Goal: Browse casually

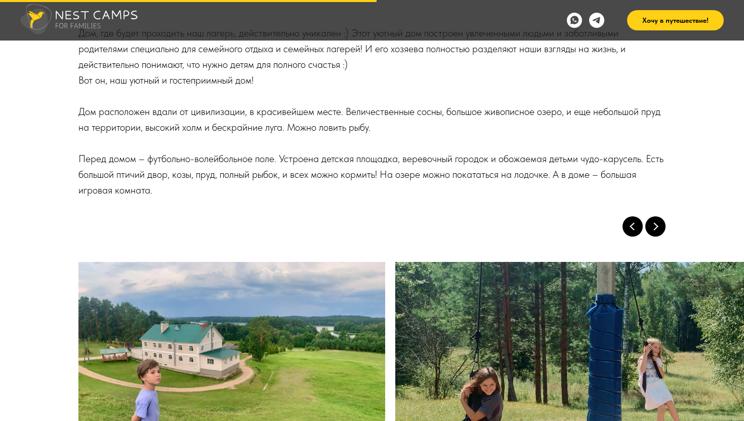
scroll to position [6487, 0]
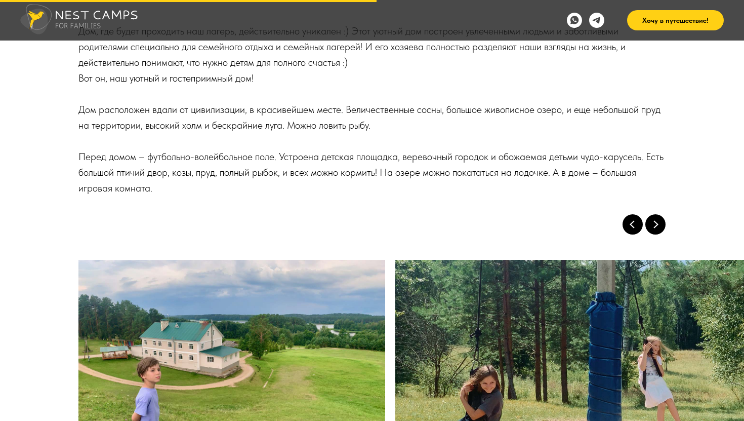
click at [655, 214] on icon "Next slide" at bounding box center [656, 224] width 20 height 20
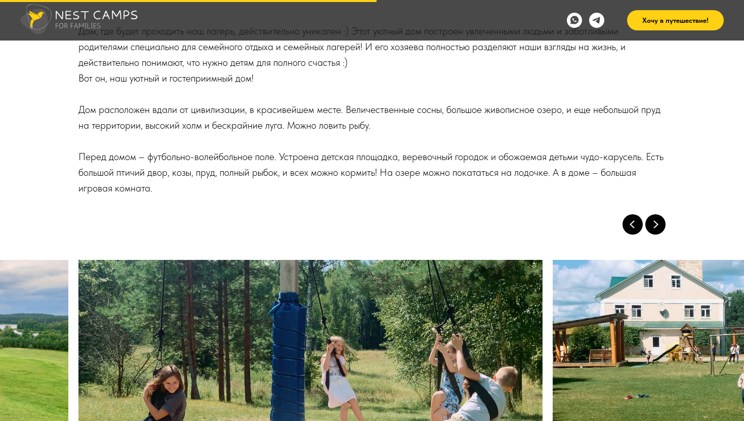
click at [655, 214] on icon "Next slide" at bounding box center [656, 224] width 20 height 20
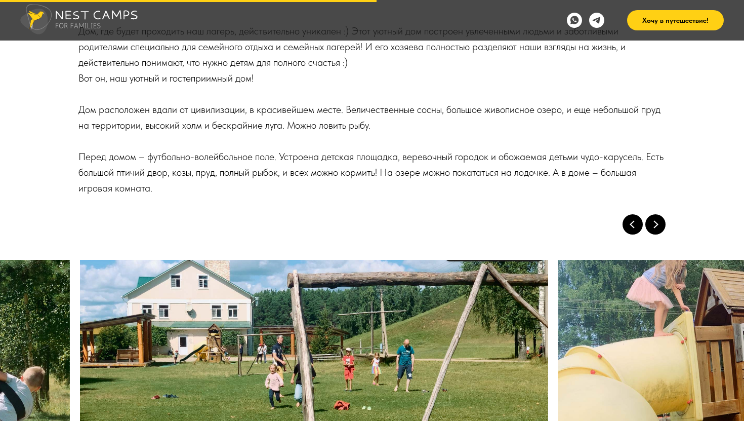
scroll to position [0, 791]
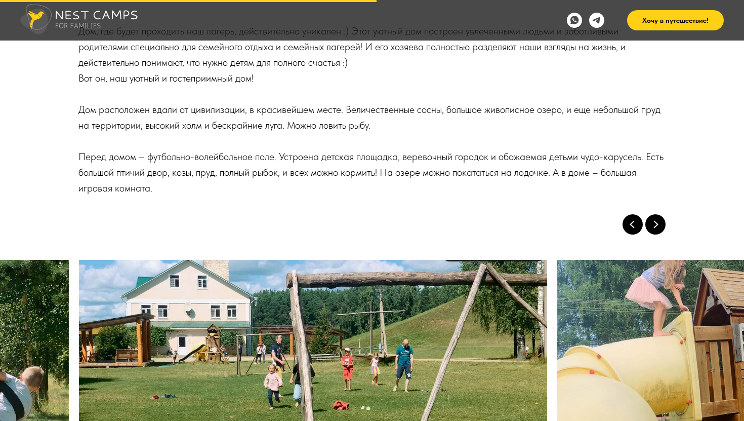
click at [655, 214] on icon "Next slide" at bounding box center [656, 224] width 20 height 20
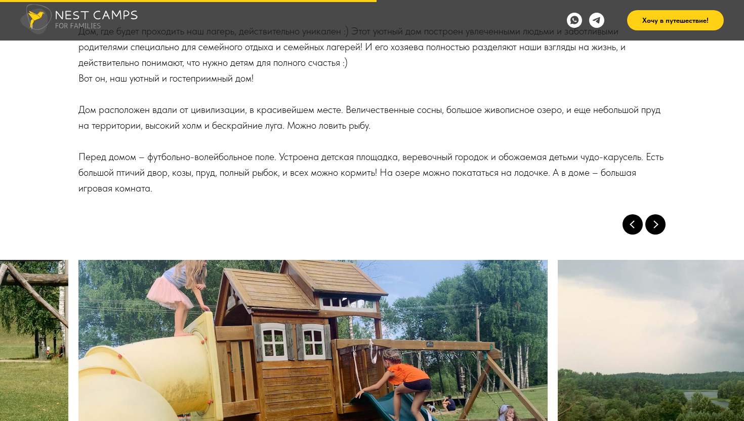
click at [655, 214] on icon "Next slide" at bounding box center [656, 224] width 20 height 20
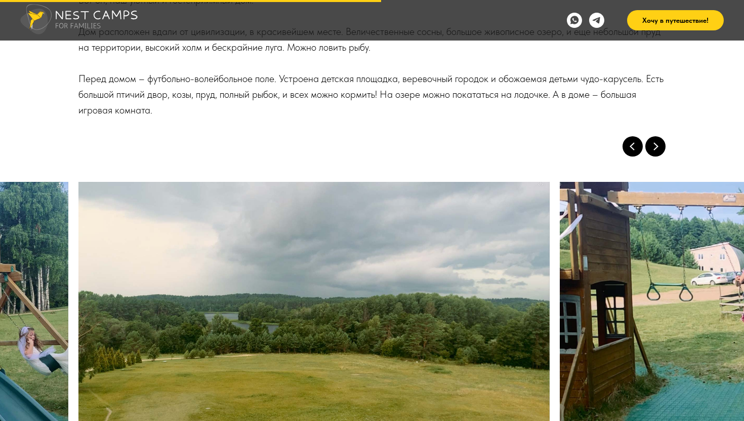
scroll to position [6566, 0]
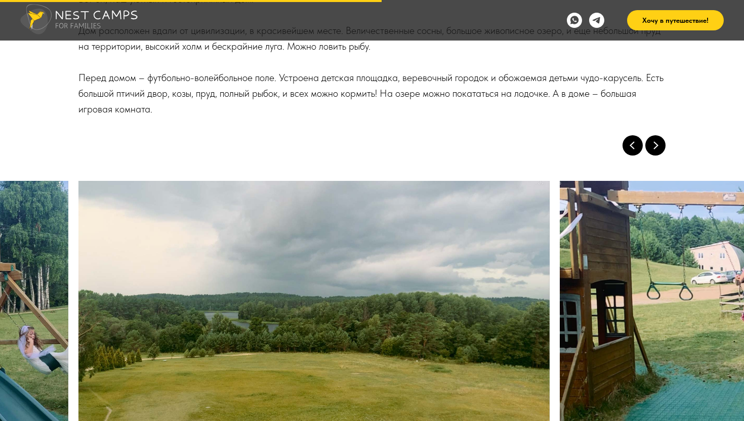
click at [654, 135] on icon "Next slide" at bounding box center [656, 145] width 20 height 20
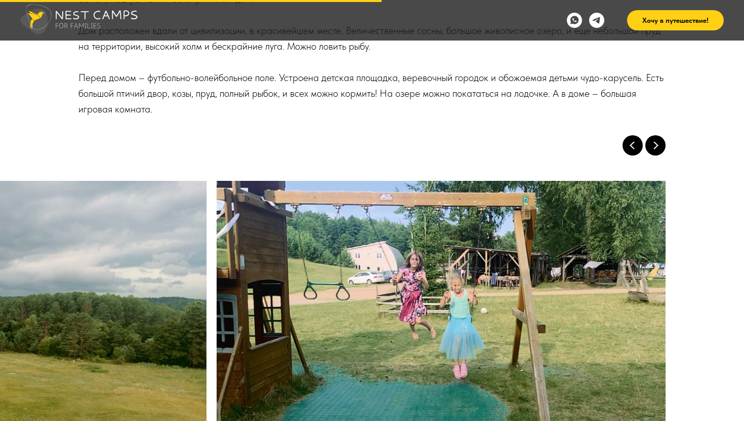
click at [654, 135] on icon "Next slide" at bounding box center [656, 145] width 20 height 20
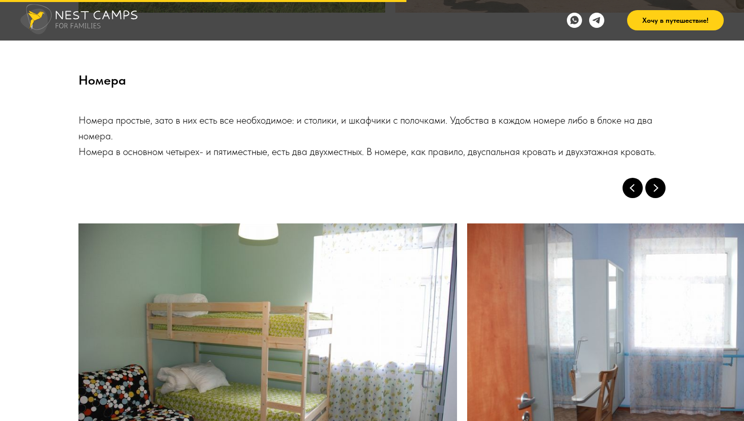
scroll to position [7003, 0]
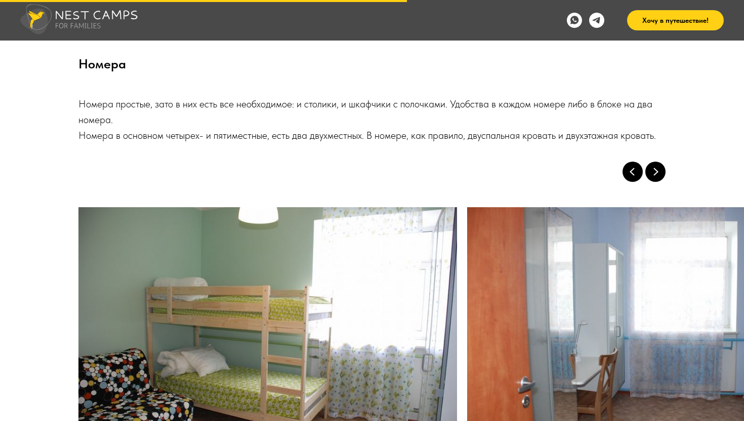
click at [660, 162] on icon "Next slide" at bounding box center [656, 172] width 20 height 20
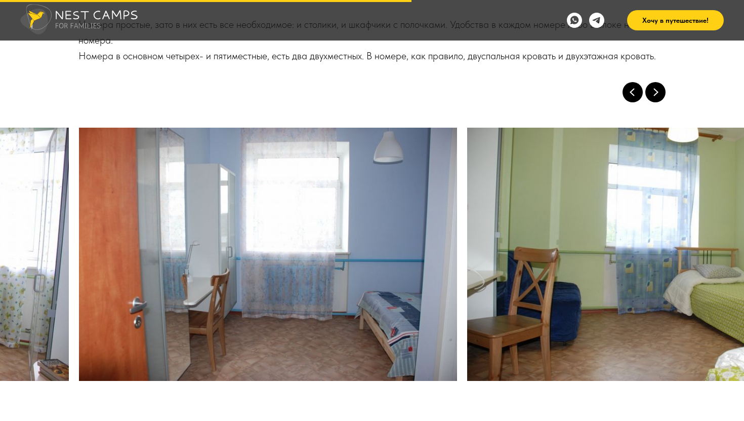
scroll to position [7084, 0]
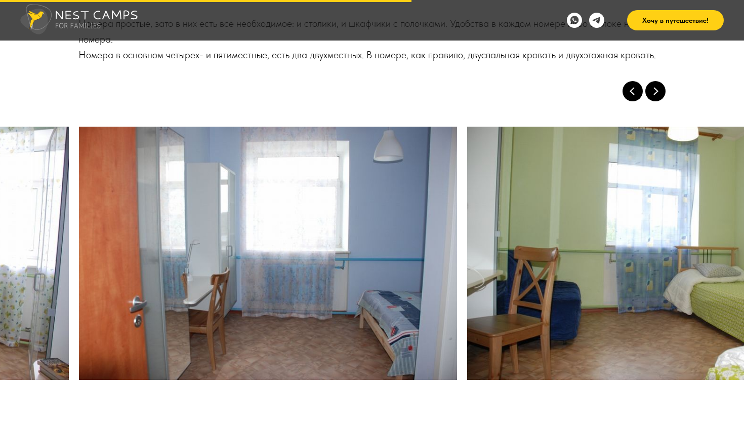
click at [656, 81] on icon "Next slide" at bounding box center [656, 91] width 20 height 20
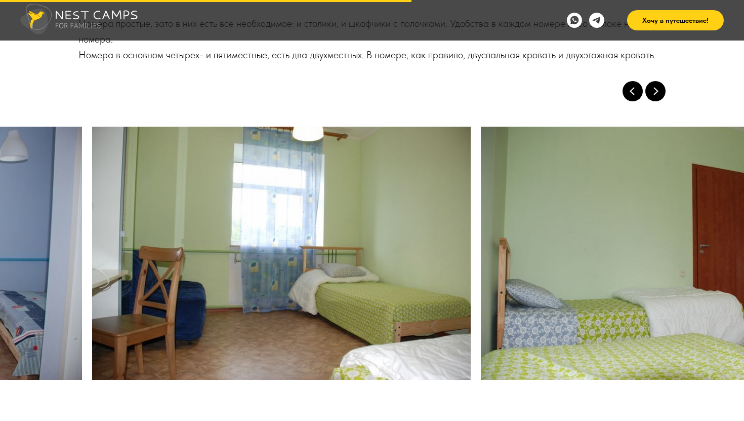
scroll to position [0, 777]
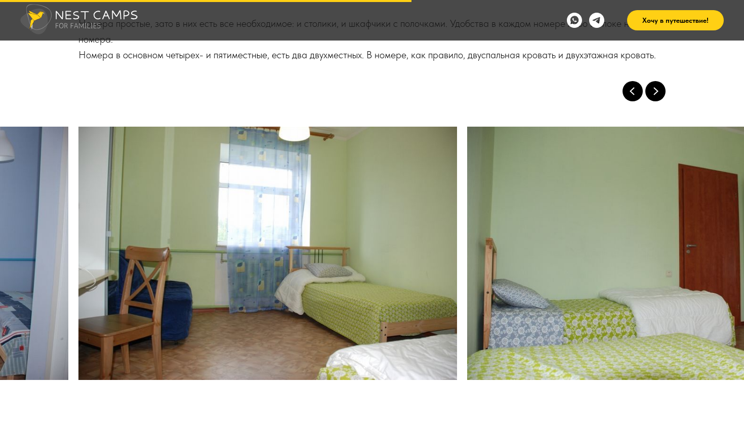
click at [656, 81] on icon "Next slide" at bounding box center [656, 91] width 20 height 20
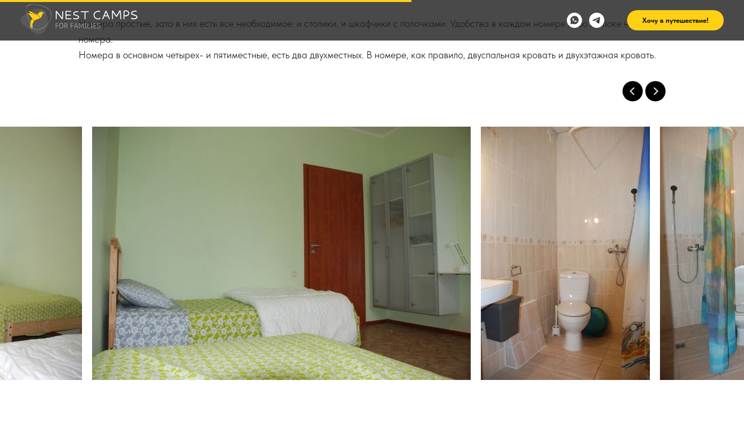
scroll to position [0, 1166]
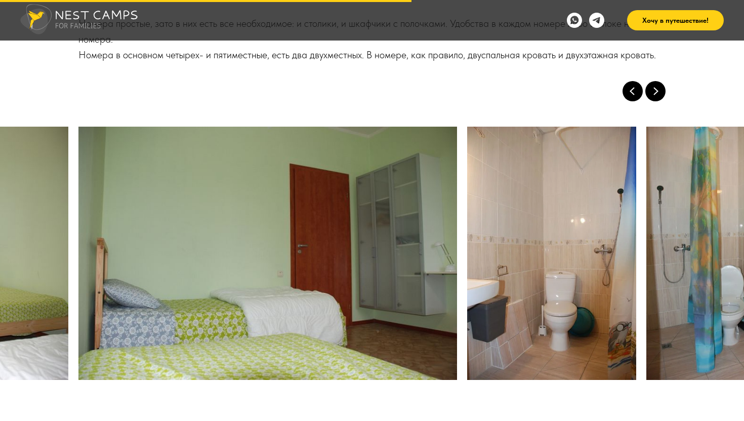
click at [656, 81] on icon "Next slide" at bounding box center [656, 91] width 20 height 20
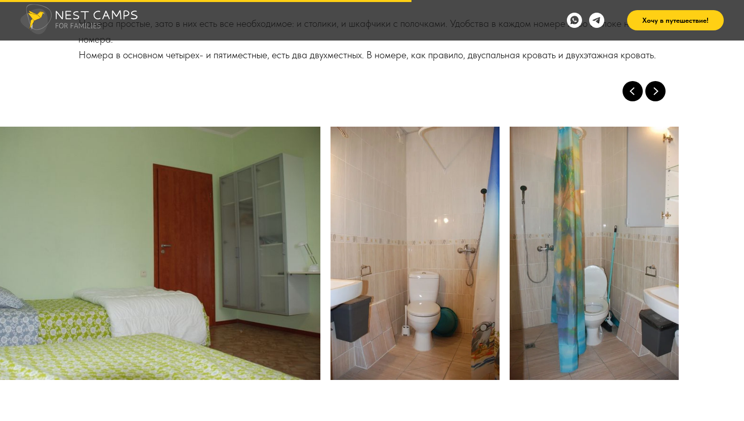
scroll to position [0, 1316]
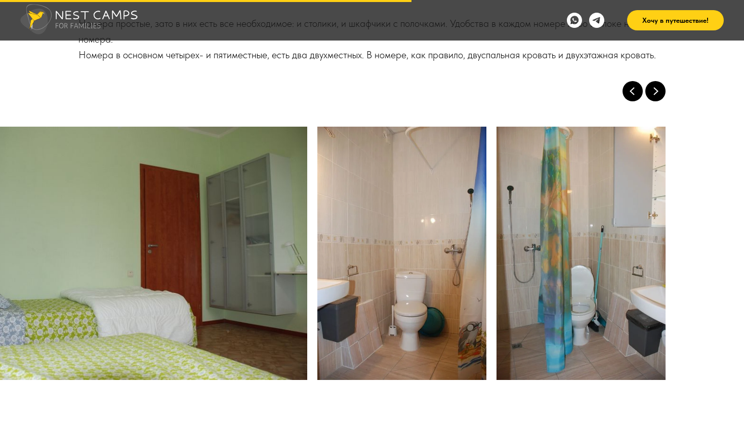
click at [656, 81] on icon "Next slide" at bounding box center [656, 91] width 20 height 20
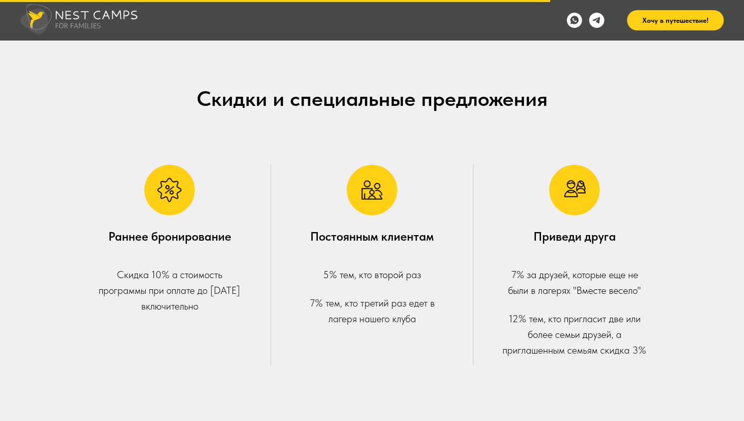
scroll to position [9481, 0]
